Goal: Task Accomplishment & Management: Use online tool/utility

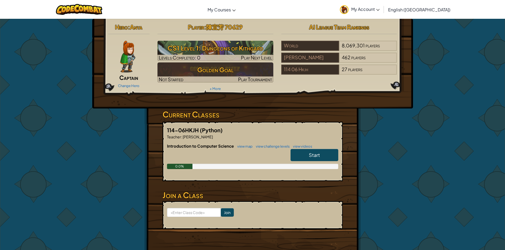
drag, startPoint x: 301, startPoint y: 126, endPoint x: 298, endPoint y: 126, distance: 2.8
click at [298, 126] on div "114-06HKJH (Python) Teacher : [PERSON_NAME] Introduction to Computer Science vi…" at bounding box center [252, 152] width 180 height 60
click at [291, 133] on h5 "114-06HKJH (Python)" at bounding box center [252, 130] width 171 height 8
drag, startPoint x: 279, startPoint y: 138, endPoint x: 270, endPoint y: 144, distance: 10.3
click at [271, 144] on div "114-06HKJH (Python) Teacher : [PERSON_NAME] Introduction to Computer Science vi…" at bounding box center [252, 152] width 180 height 60
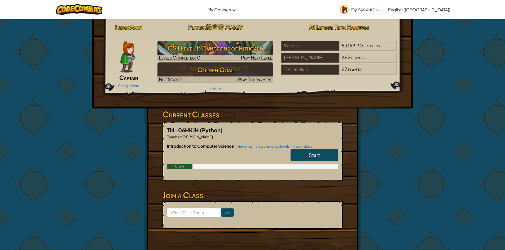
click at [232, 156] on div at bounding box center [252, 156] width 171 height 15
click at [221, 207] on form "Join" at bounding box center [252, 215] width 180 height 28
click at [182, 212] on input at bounding box center [194, 212] width 54 height 9
click at [225, 209] on input "Join" at bounding box center [227, 213] width 13 height 8
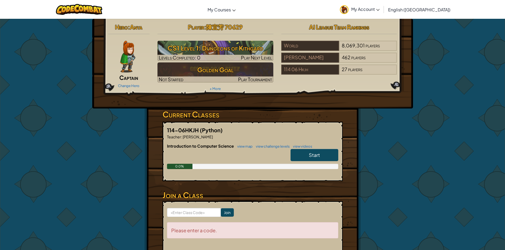
click at [325, 155] on link "Start" at bounding box center [314, 155] width 48 height 12
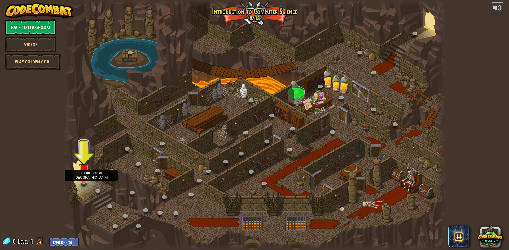
click at [85, 179] on img at bounding box center [84, 169] width 10 height 24
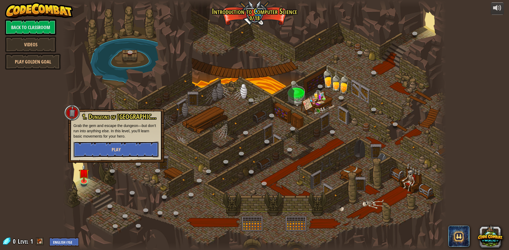
click at [130, 147] on button "Play" at bounding box center [115, 150] width 85 height 16
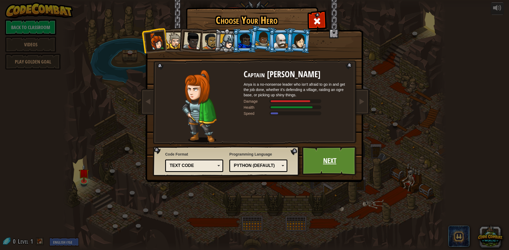
click at [325, 163] on link "Next" at bounding box center [329, 161] width 55 height 29
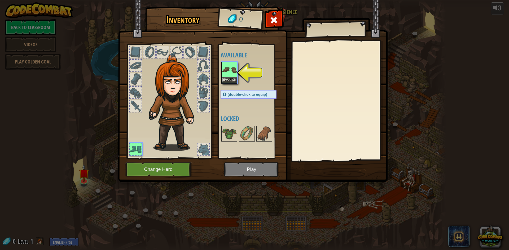
click at [232, 73] on img at bounding box center [229, 70] width 15 height 15
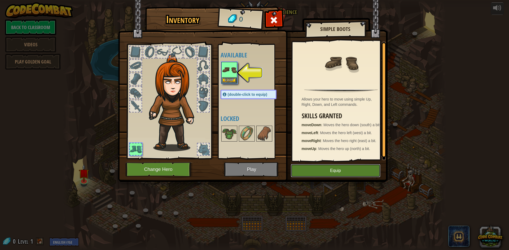
click at [335, 173] on button "Equip" at bounding box center [336, 170] width 90 height 13
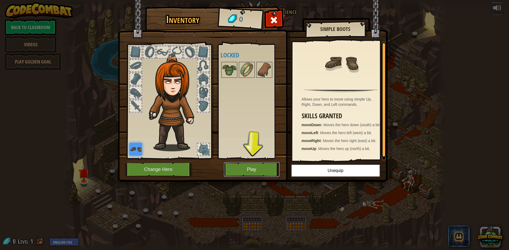
click at [267, 165] on button "Play" at bounding box center [251, 169] width 55 height 15
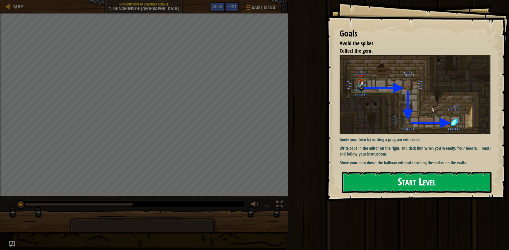
click at [458, 187] on button "Start Level" at bounding box center [416, 182] width 149 height 21
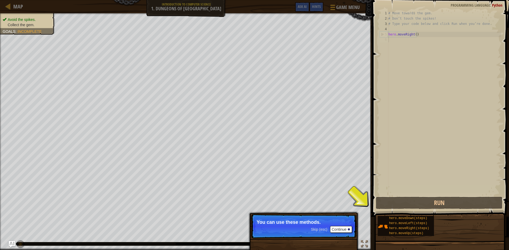
click at [20, 24] on span "Collect the gem." at bounding box center [21, 25] width 27 height 4
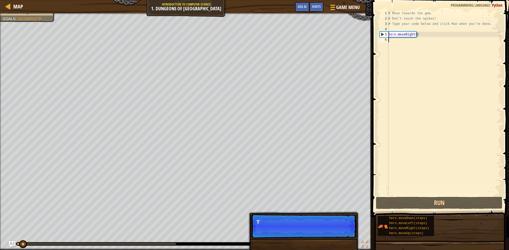
scroll to position [2, 0]
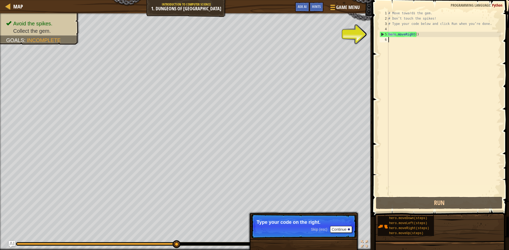
click at [396, 35] on div "# Move towards the gem. # Don’t touch the spikes! # Type your code below and cl…" at bounding box center [444, 109] width 114 height 196
type textarea "hero.moveRight()"
click at [402, 36] on div "# Move towards the gem. # Don’t touch the spikes! # Type your code below and cl…" at bounding box center [444, 109] width 114 height 196
click at [408, 35] on div "# Move towards the gem. # Don’t touch the spikes! # Type your code below and cl…" at bounding box center [444, 109] width 114 height 196
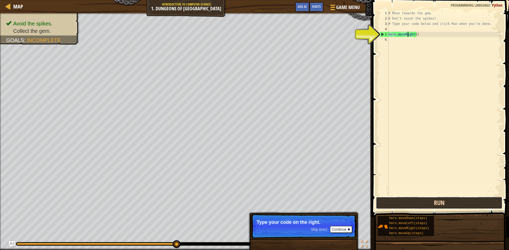
click at [402, 199] on button "Run" at bounding box center [439, 203] width 126 height 12
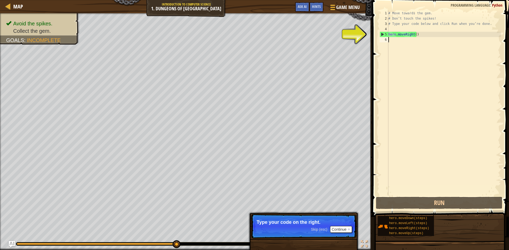
click at [390, 44] on div "# Move towards the gem. # Don’t touch the spikes! # Type your code below and cl…" at bounding box center [444, 109] width 114 height 196
click at [391, 41] on div "# Move towards the gem. # Don’t touch the spikes! # Type your code below and cl…" at bounding box center [444, 109] width 114 height 196
click at [398, 35] on div "# Move towards the gem. # Don’t touch the spikes! # Type your code below and cl…" at bounding box center [444, 109] width 114 height 196
drag, startPoint x: 398, startPoint y: 35, endPoint x: 398, endPoint y: 41, distance: 6.1
click at [398, 41] on div "# Move towards the gem. # Don’t touch the spikes! # Type your code below and cl…" at bounding box center [444, 109] width 114 height 196
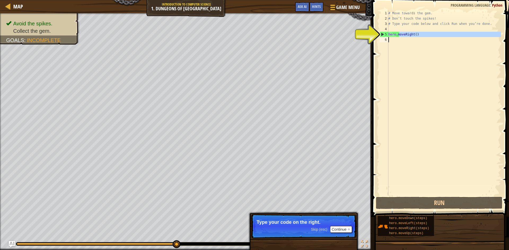
type textarea "hero.moveRight()"
click at [390, 40] on div "# Move towards the gem. # Don’t touch the spikes! # Type your code below and cl…" at bounding box center [444, 104] width 114 height 186
click at [393, 40] on div "# Move towards the gem. # Don’t touch the spikes! # Type your code below and cl…" at bounding box center [444, 109] width 114 height 196
type textarea "ㄙ"
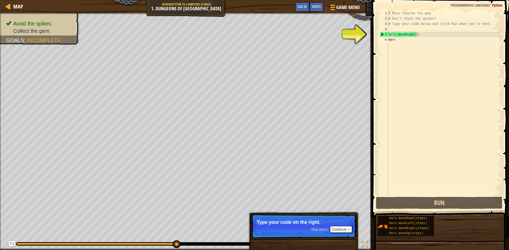
scroll to position [2, 0]
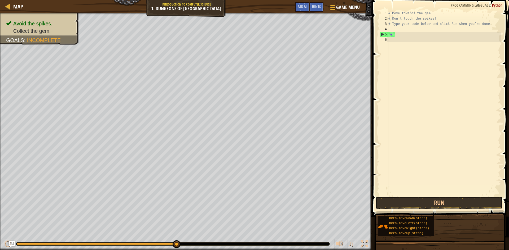
type textarea "h"
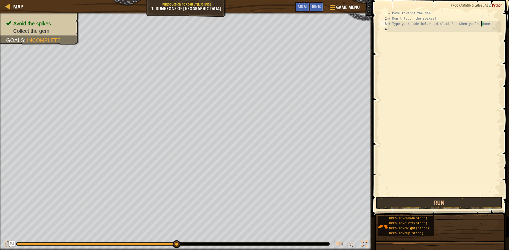
type textarea "# Type your code below and click Run when you’"
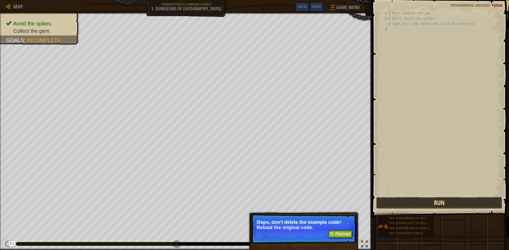
click at [408, 203] on button "Run" at bounding box center [439, 203] width 126 height 12
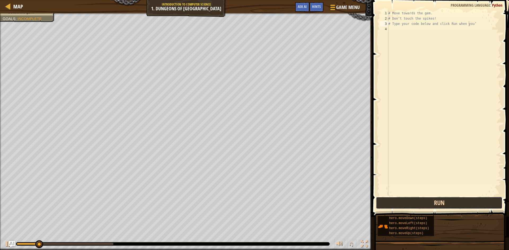
click at [408, 202] on button "Run" at bounding box center [439, 203] width 126 height 12
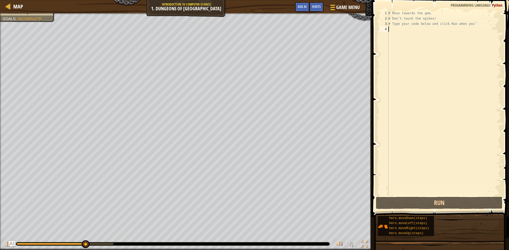
click at [400, 33] on div "# Move towards the gem. # Don’t touch the spikes! # Type your code below and cl…" at bounding box center [444, 109] width 114 height 196
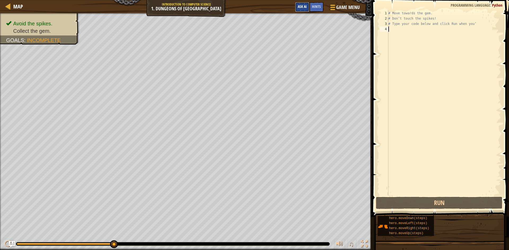
click at [306, 5] on span "Ask AI" at bounding box center [302, 6] width 9 height 5
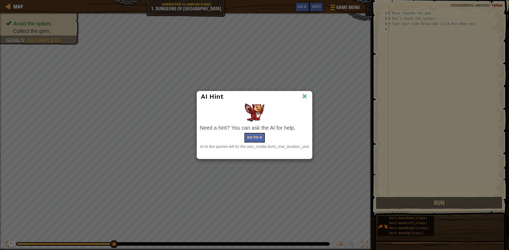
click at [306, 95] on img at bounding box center [304, 97] width 7 height 8
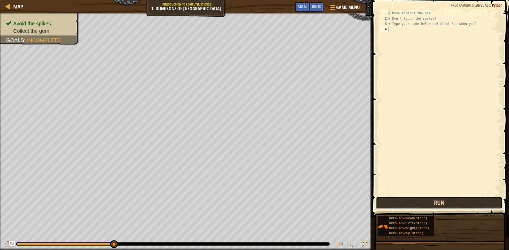
click at [440, 197] on button "Run" at bounding box center [439, 203] width 126 height 12
type textarea "# Type your code below and click Run when you’"
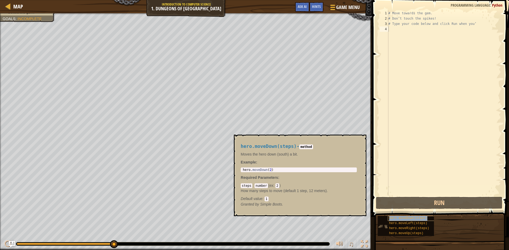
click at [421, 218] on span "hero.moveDown(steps)" at bounding box center [408, 219] width 38 height 4
click at [400, 30] on div "# Move towards the gem. # Don’t touch the spikes! # Type your code below and cl…" at bounding box center [444, 109] width 114 height 196
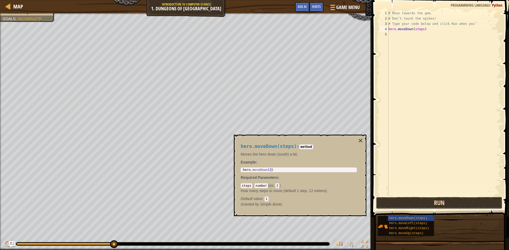
click at [448, 204] on button "Run" at bounding box center [439, 203] width 126 height 12
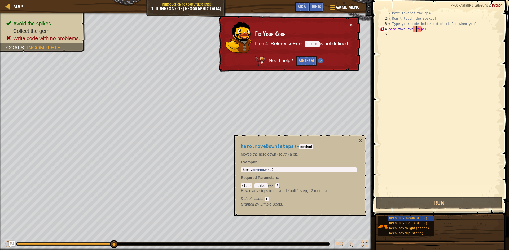
click at [416, 29] on div "# Move towards the gem. # Don’t touch the spikes! # Type your code below and cl…" at bounding box center [444, 109] width 114 height 196
click at [422, 29] on div "# Move towards the gem. # Don’t touch the spikes! # Type your code below and cl…" at bounding box center [444, 109] width 114 height 196
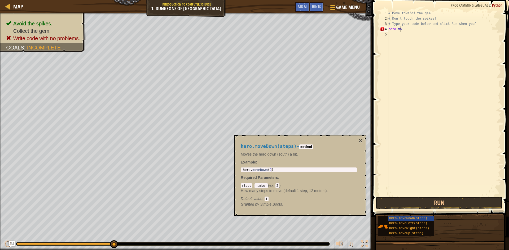
type textarea "h"
click at [391, 203] on button "Run" at bounding box center [439, 203] width 126 height 12
type textarea "h"
click at [398, 201] on button "Run" at bounding box center [439, 203] width 126 height 12
type textarea "h"
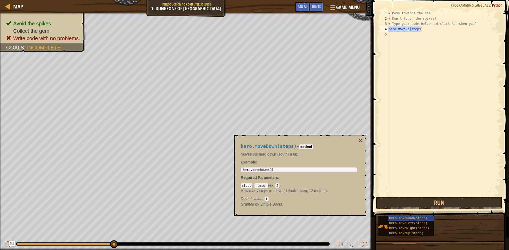
click at [454, 196] on span at bounding box center [441, 101] width 141 height 233
click at [454, 199] on button "Run" at bounding box center [439, 203] width 126 height 12
type textarea "h"
type textarea "#"
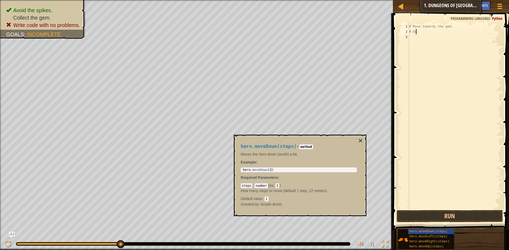
type textarea "#"
click at [449, 210] on button "Run" at bounding box center [449, 216] width 106 height 12
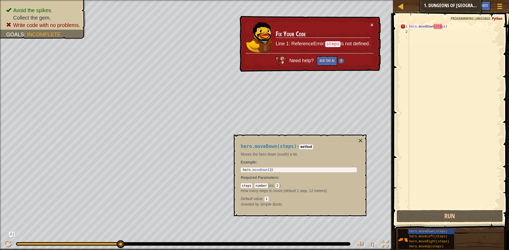
click at [440, 28] on div "hero . moveDown ( steps )" at bounding box center [454, 117] width 93 height 186
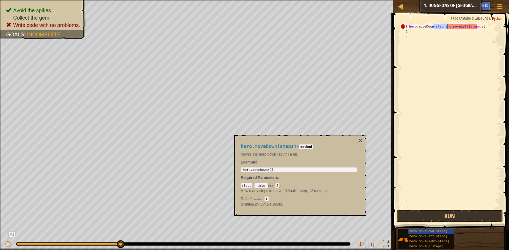
click at [441, 27] on div "hero . moveDown ( stephero . moveLeft ( steps ) s )" at bounding box center [454, 122] width 93 height 196
click at [485, 26] on div "hero . moveDown ( stephero . moveLeft ( steps ) s )" at bounding box center [454, 122] width 93 height 196
type textarea "h"
click at [359, 139] on button "×" at bounding box center [360, 140] width 4 height 7
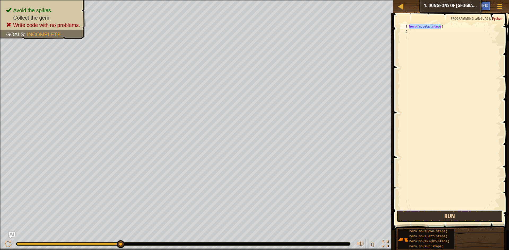
click at [424, 214] on button "Run" at bounding box center [449, 216] width 106 height 12
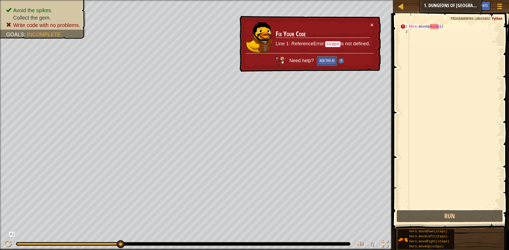
click at [331, 58] on button "Ask the AI" at bounding box center [327, 61] width 20 height 10
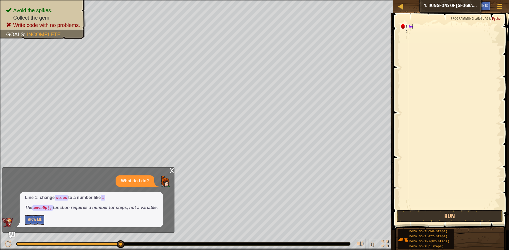
type textarea "h"
click at [434, 214] on button "Run" at bounding box center [449, 216] width 106 height 12
type textarea "h"
click at [461, 215] on button "Run" at bounding box center [449, 216] width 106 height 12
type textarea "h"
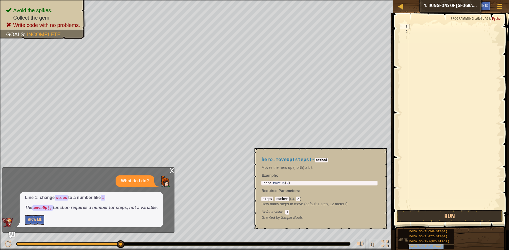
click at [416, 246] on span "hero.moveUp(steps)" at bounding box center [426, 247] width 34 height 4
click at [417, 26] on div at bounding box center [454, 122] width 93 height 196
click at [433, 216] on button "Run" at bounding box center [449, 216] width 106 height 12
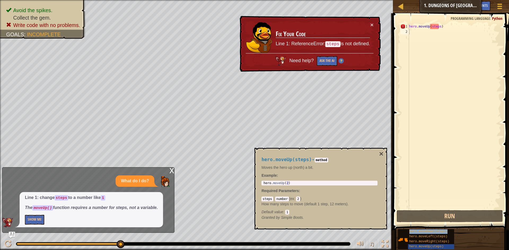
type textarea "hero.moveDown(steps)"
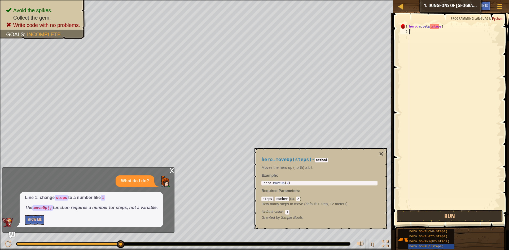
click at [436, 36] on div "hero . moveUp ( steps )" at bounding box center [454, 122] width 93 height 196
click at [417, 215] on button "Run" at bounding box center [449, 216] width 106 height 12
click at [469, 27] on div "hero . moveUp ( steps ) hero . moveDown ( hero . moveRight ( steps )" at bounding box center [454, 122] width 93 height 196
click at [469, 32] on div "hero . moveUp ( steps ) hero . moveDown ( hero . moveRight ( steps )" at bounding box center [454, 122] width 93 height 196
click at [442, 243] on span "hero.moveRight(steps)" at bounding box center [429, 242] width 40 height 4
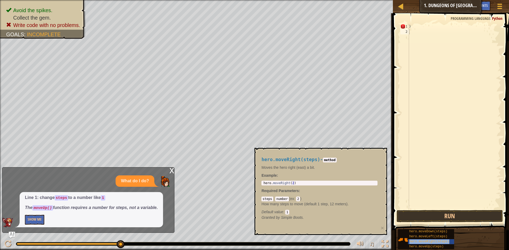
click at [456, 29] on div ")" at bounding box center [454, 122] width 93 height 196
drag, startPoint x: 430, startPoint y: 32, endPoint x: 433, endPoint y: 27, distance: 6.0
click at [433, 27] on div ") hero . moveRight ( steps )" at bounding box center [454, 122] width 93 height 196
click at [431, 25] on div "ht ( steps )" at bounding box center [454, 122] width 93 height 196
type textarea "h"
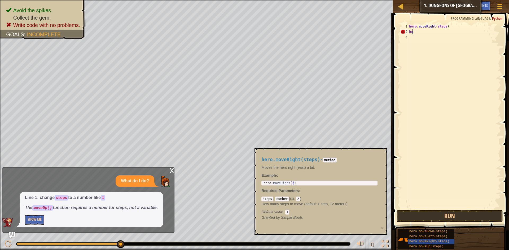
type textarea "h"
click at [503, 32] on span at bounding box center [451, 114] width 120 height 233
click at [411, 217] on button "Run" at bounding box center [449, 216] width 106 height 12
click at [432, 210] on button "Run" at bounding box center [449, 216] width 106 height 12
click at [449, 25] on div "hero . moveDown ( steps )" at bounding box center [454, 122] width 93 height 196
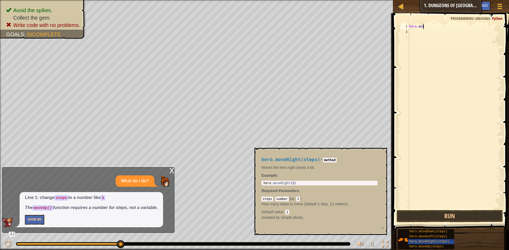
type textarea "h"
click at [416, 216] on button "Run" at bounding box center [449, 216] width 106 height 12
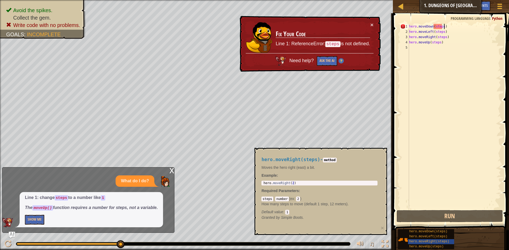
click at [446, 25] on div "hero . moveDown ( steps ) hero . moveLeft ( steps ) hero . moveRight ( steps ) …" at bounding box center [454, 122] width 93 height 196
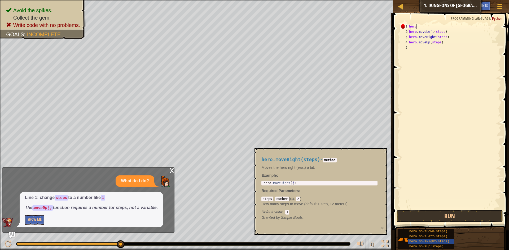
type textarea "h"
click at [440, 218] on button "Run" at bounding box center [449, 216] width 106 height 12
type textarea "h"
click at [429, 218] on button "Run" at bounding box center [449, 216] width 106 height 12
type textarea "h"
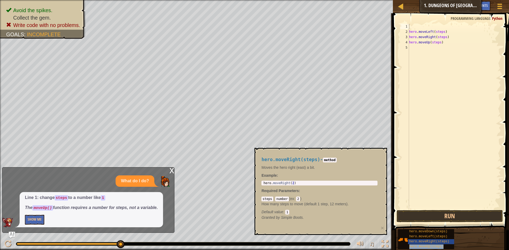
type textarea "hero.moveUp(steps)"
click at [425, 215] on button "Run" at bounding box center [449, 216] width 106 height 12
